Goal: Task Accomplishment & Management: Manage account settings

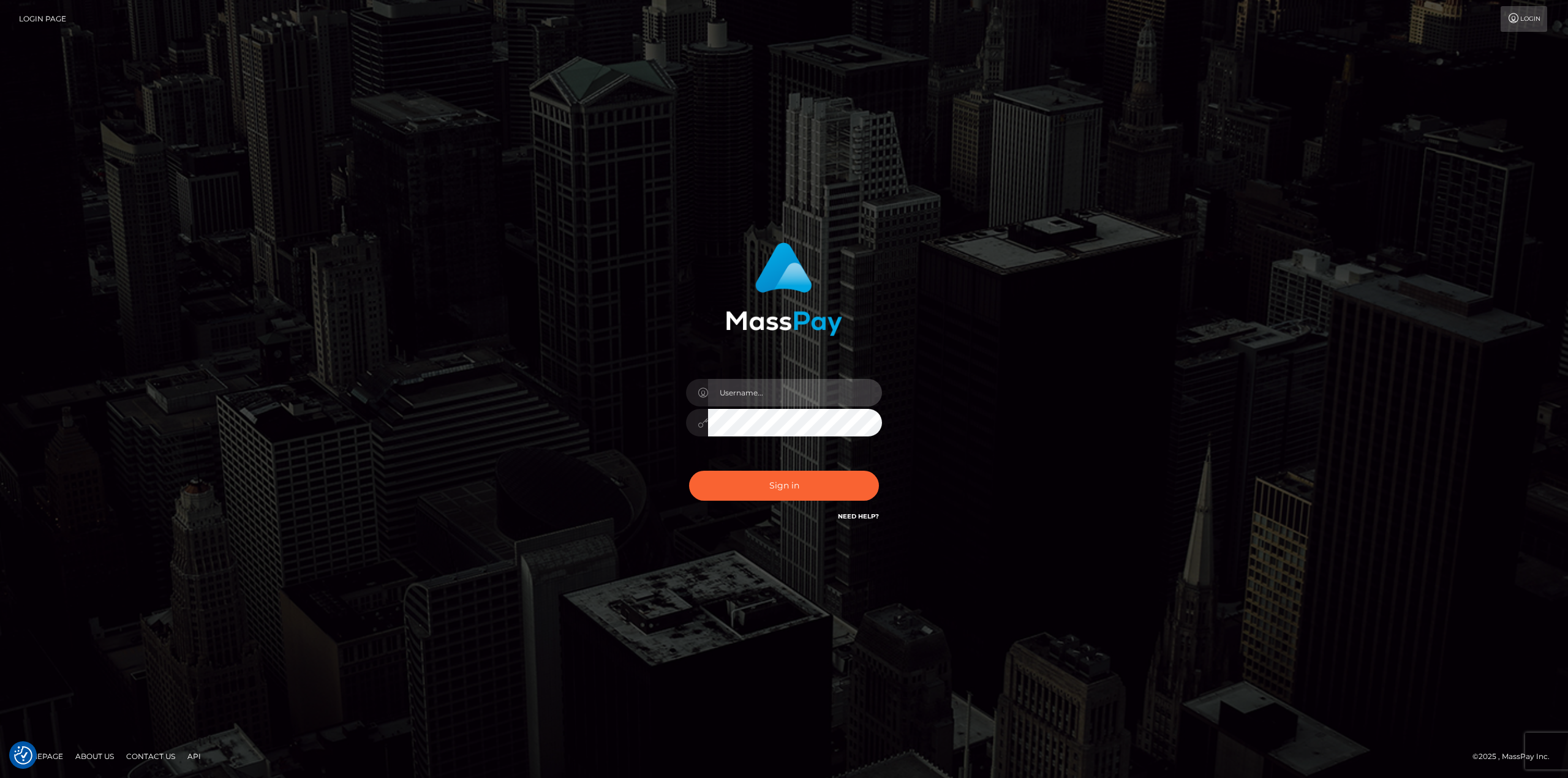
click at [748, 392] on input "text" at bounding box center [795, 393] width 174 height 28
type input "Ahmed"
click at [689, 471] on button "Sign in" at bounding box center [784, 486] width 190 height 30
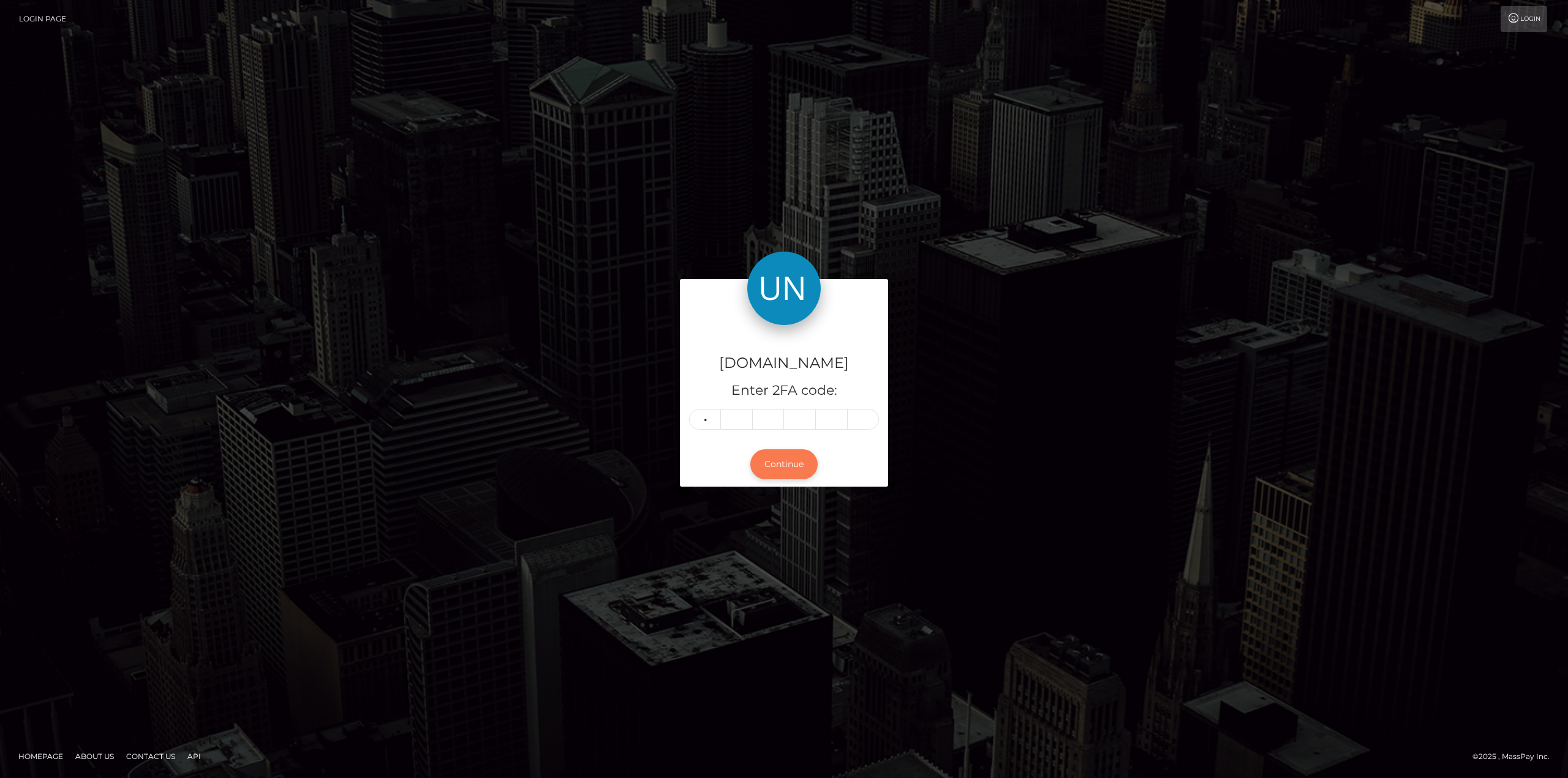
type input "3"
type input "7"
type input "2"
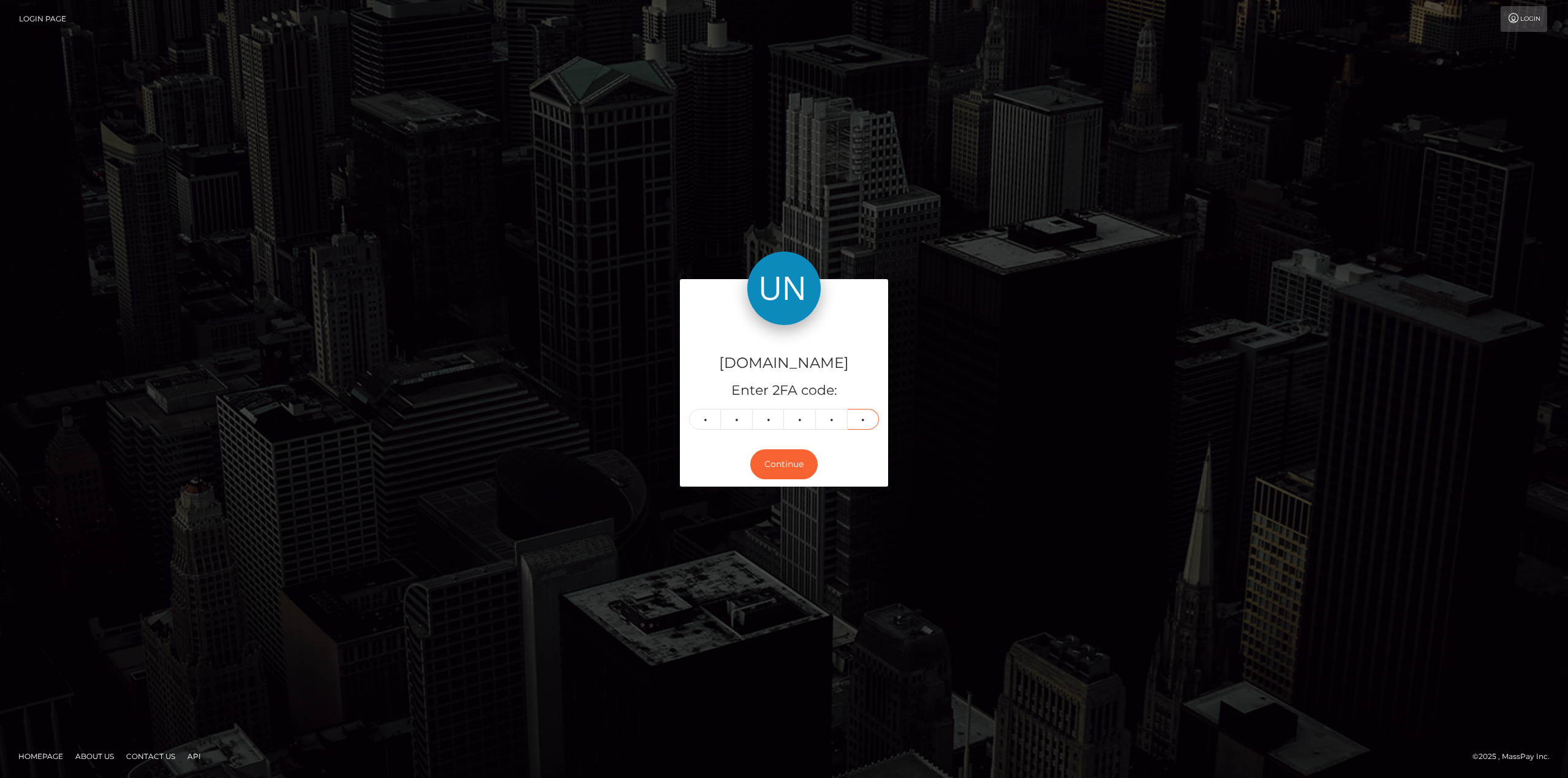
type input "7"
